Goal: Task Accomplishment & Management: Use online tool/utility

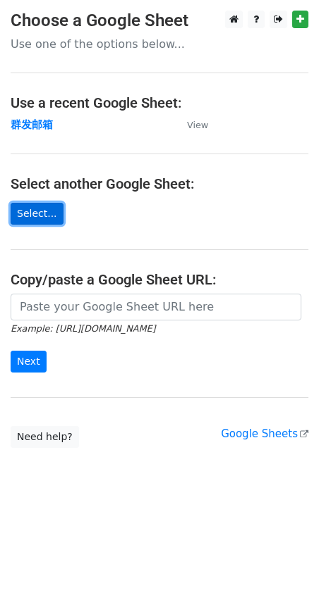
click at [35, 212] on link "Select..." at bounding box center [37, 214] width 53 height 22
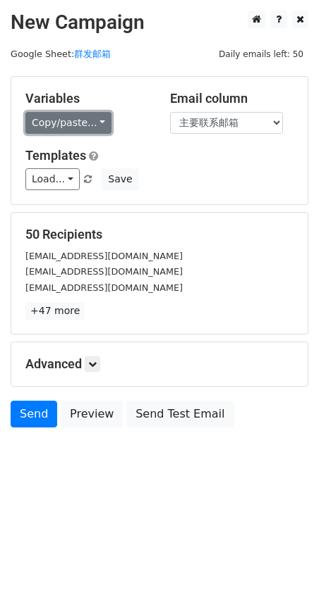
click at [93, 122] on link "Copy/paste..." at bounding box center [68, 123] width 86 height 22
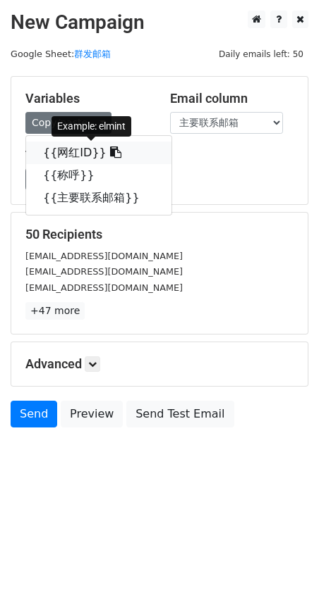
click at [73, 147] on link "{{网红ID}}" at bounding box center [98, 153] width 145 height 23
